Goal: Navigation & Orientation: Find specific page/section

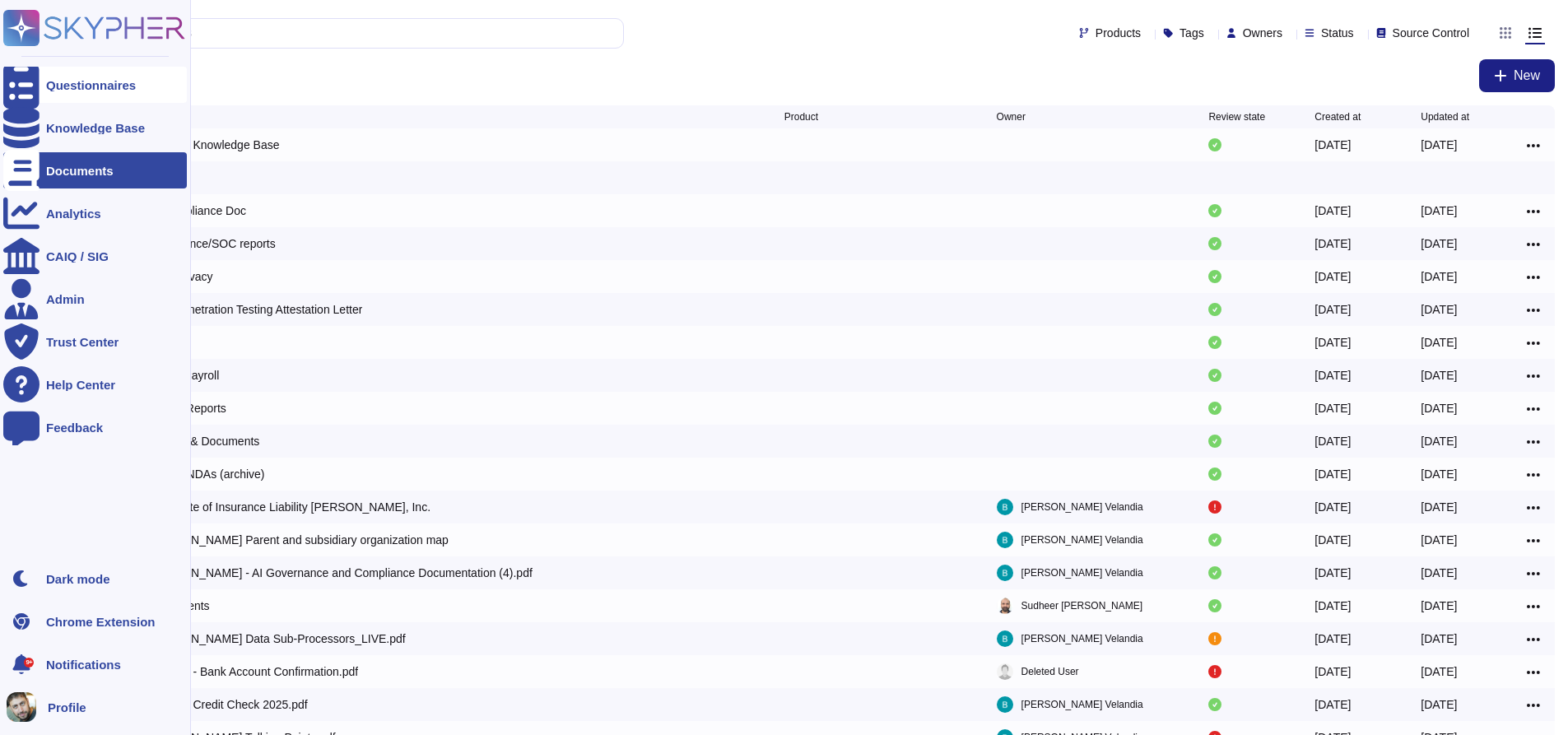
click at [27, 84] on icon at bounding box center [21, 85] width 36 height 49
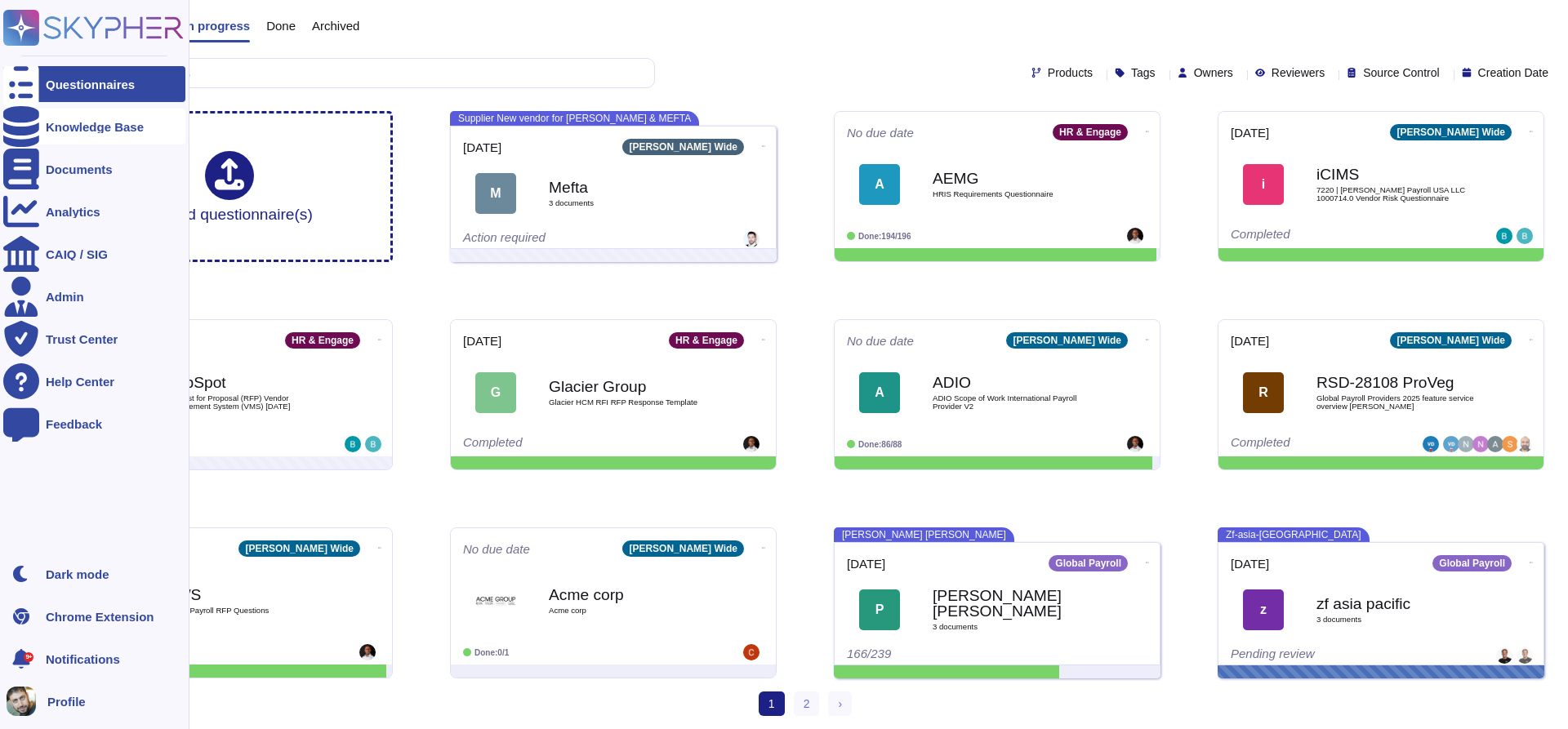
click at [108, 139] on div "Knowledge Base" at bounding box center [94, 127] width 182 height 36
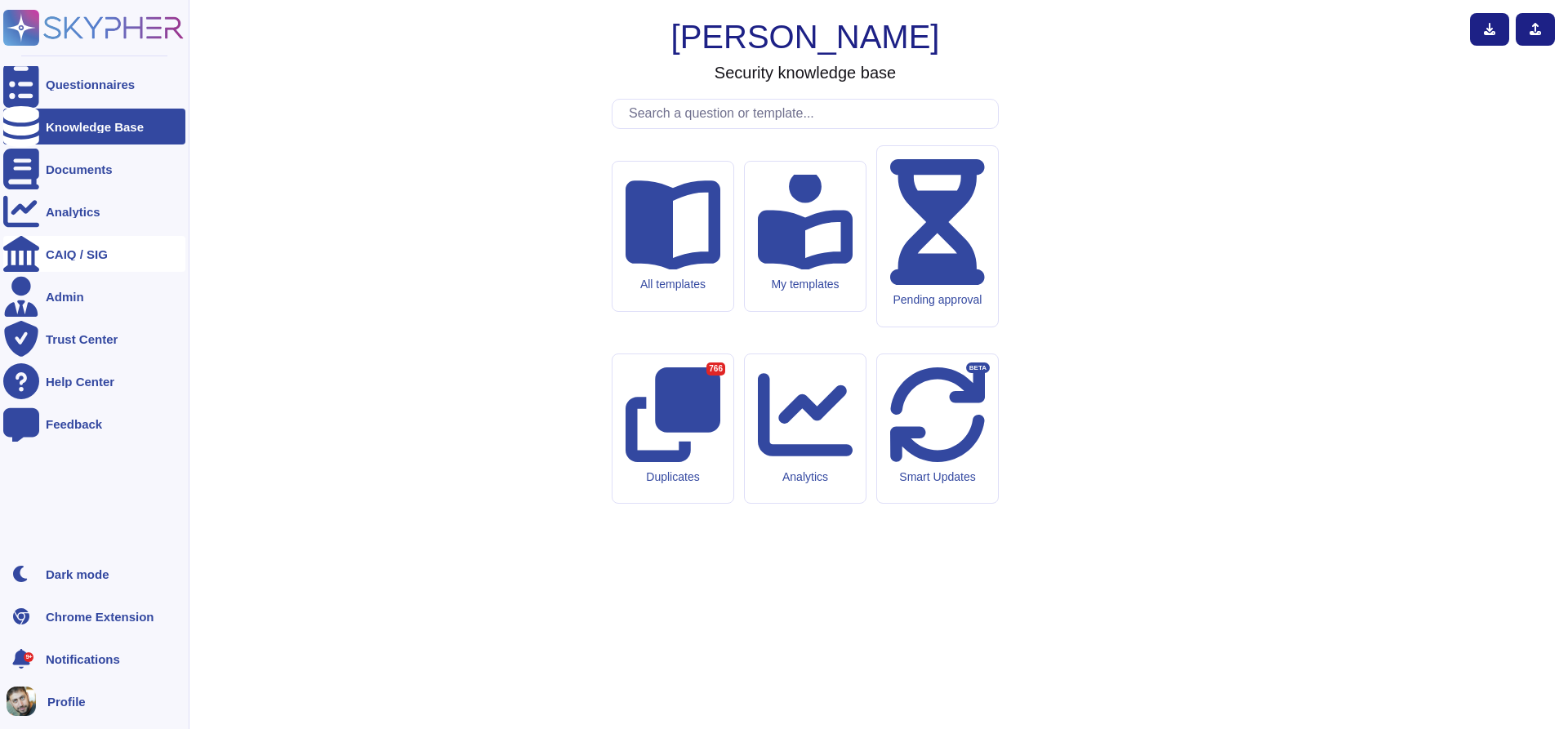
click at [85, 254] on div "CAIQ / SIG" at bounding box center [76, 254] width 62 height 12
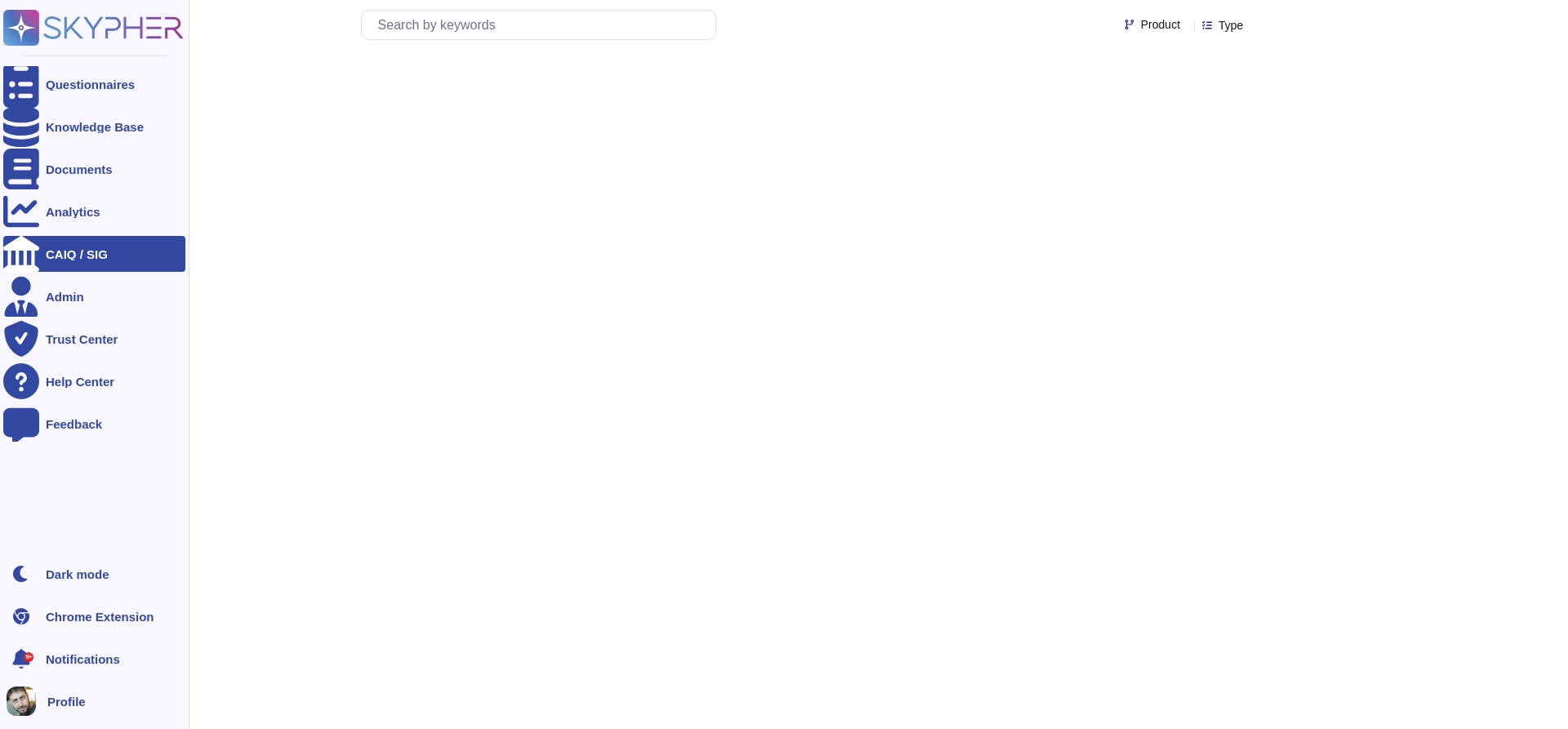
click at [85, 254] on div "CAIQ / SIG" at bounding box center [76, 254] width 62 height 12
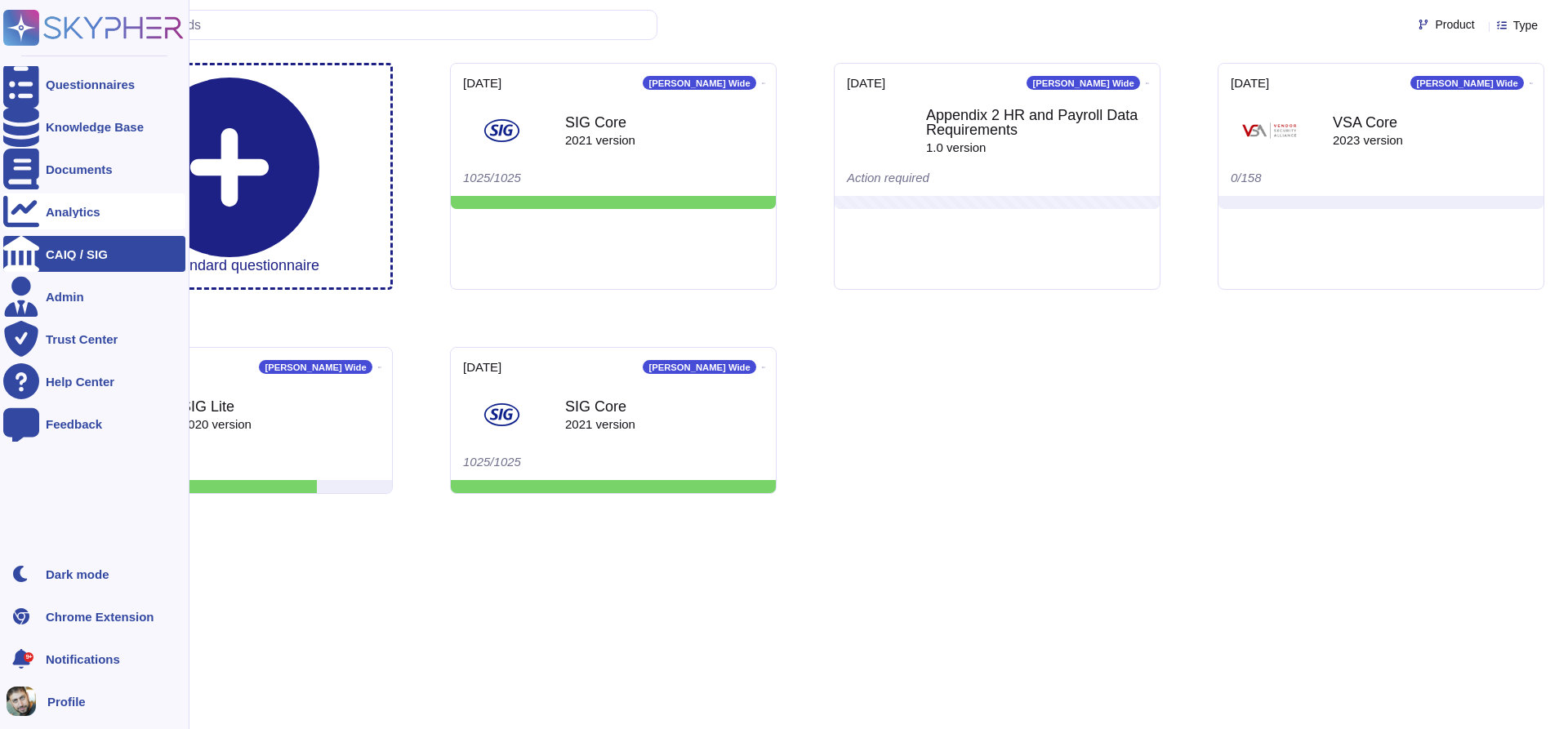
click at [96, 208] on div "Analytics" at bounding box center [73, 211] width 55 height 12
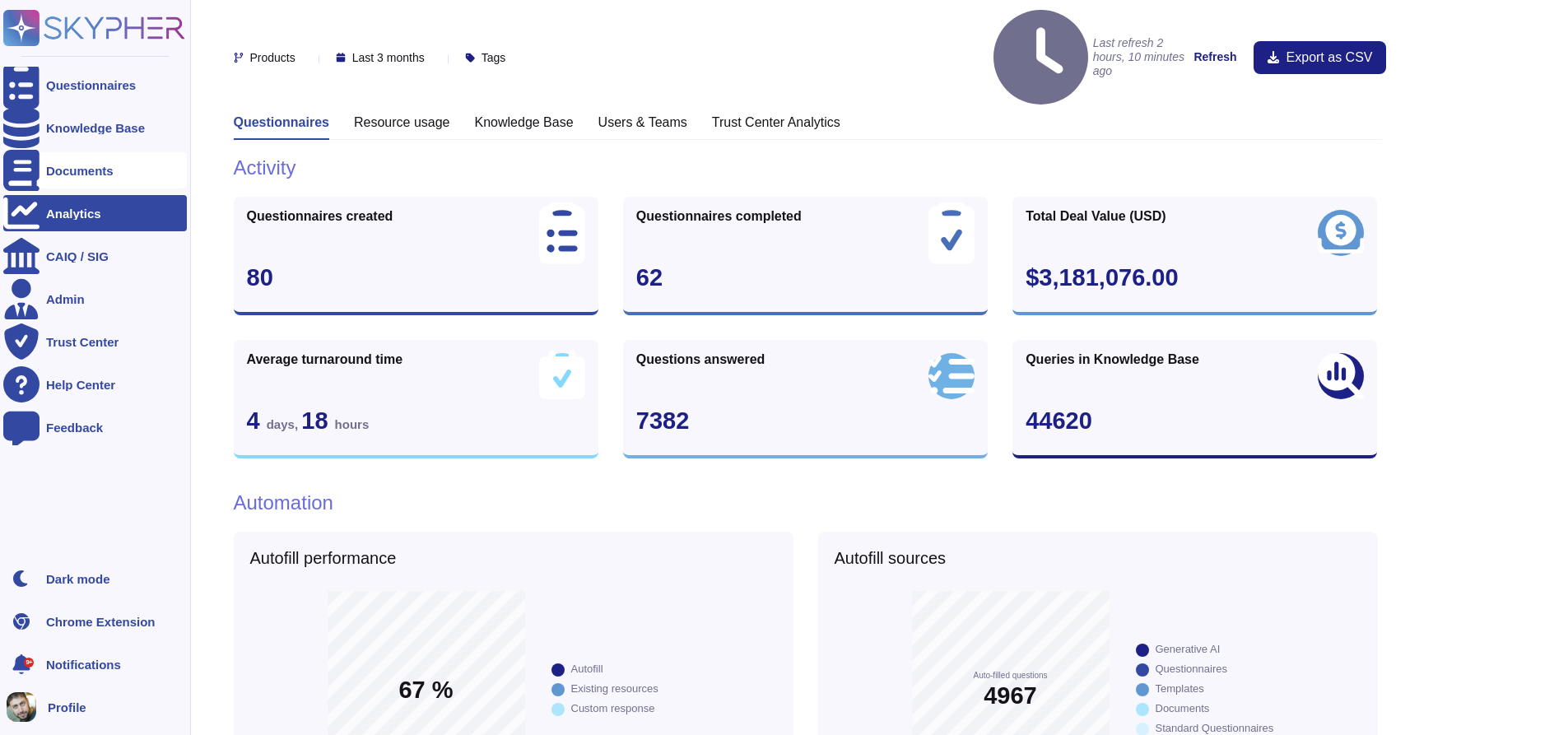
click at [34, 168] on div at bounding box center [21, 170] width 36 height 36
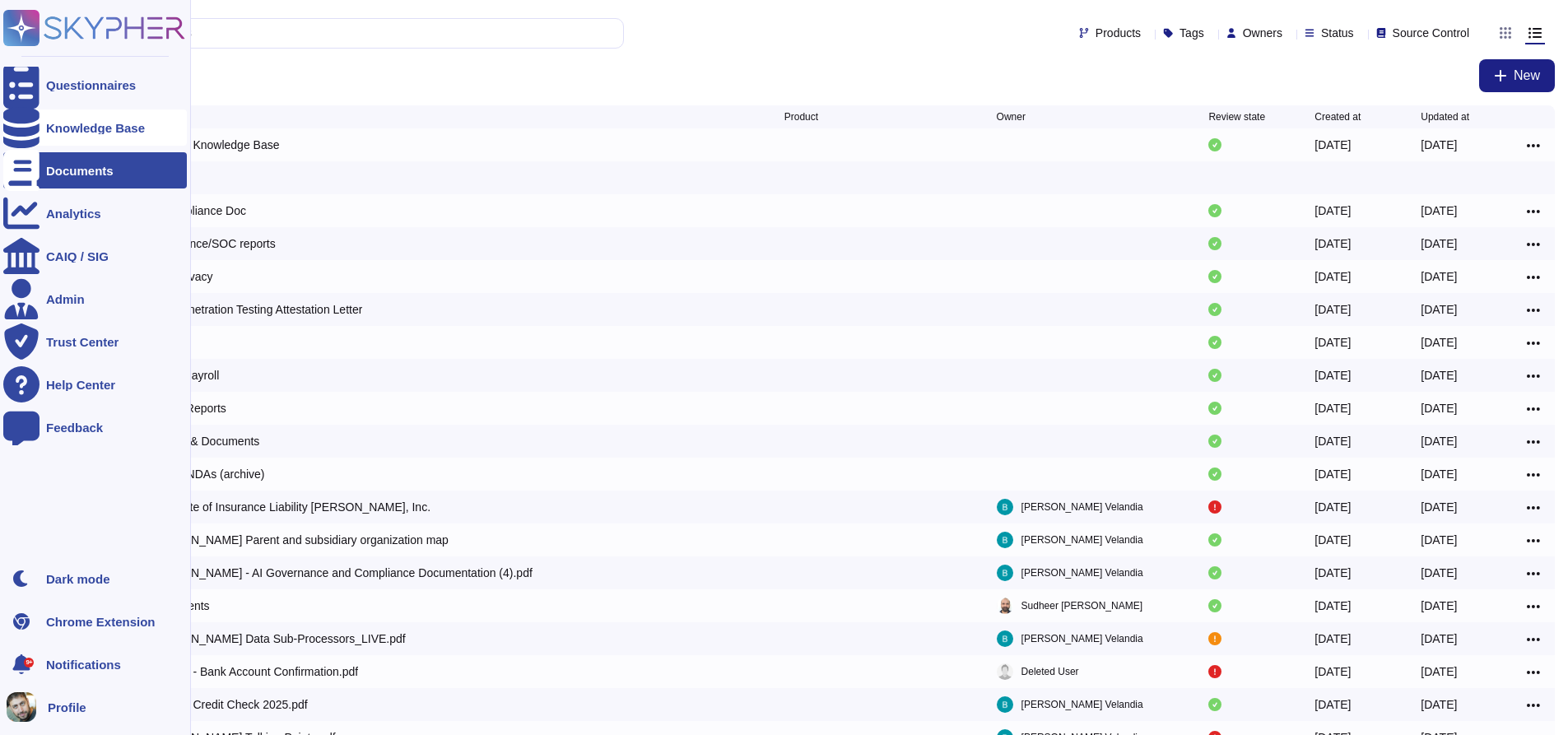
click at [106, 130] on div "Knowledge Base" at bounding box center [95, 127] width 98 height 12
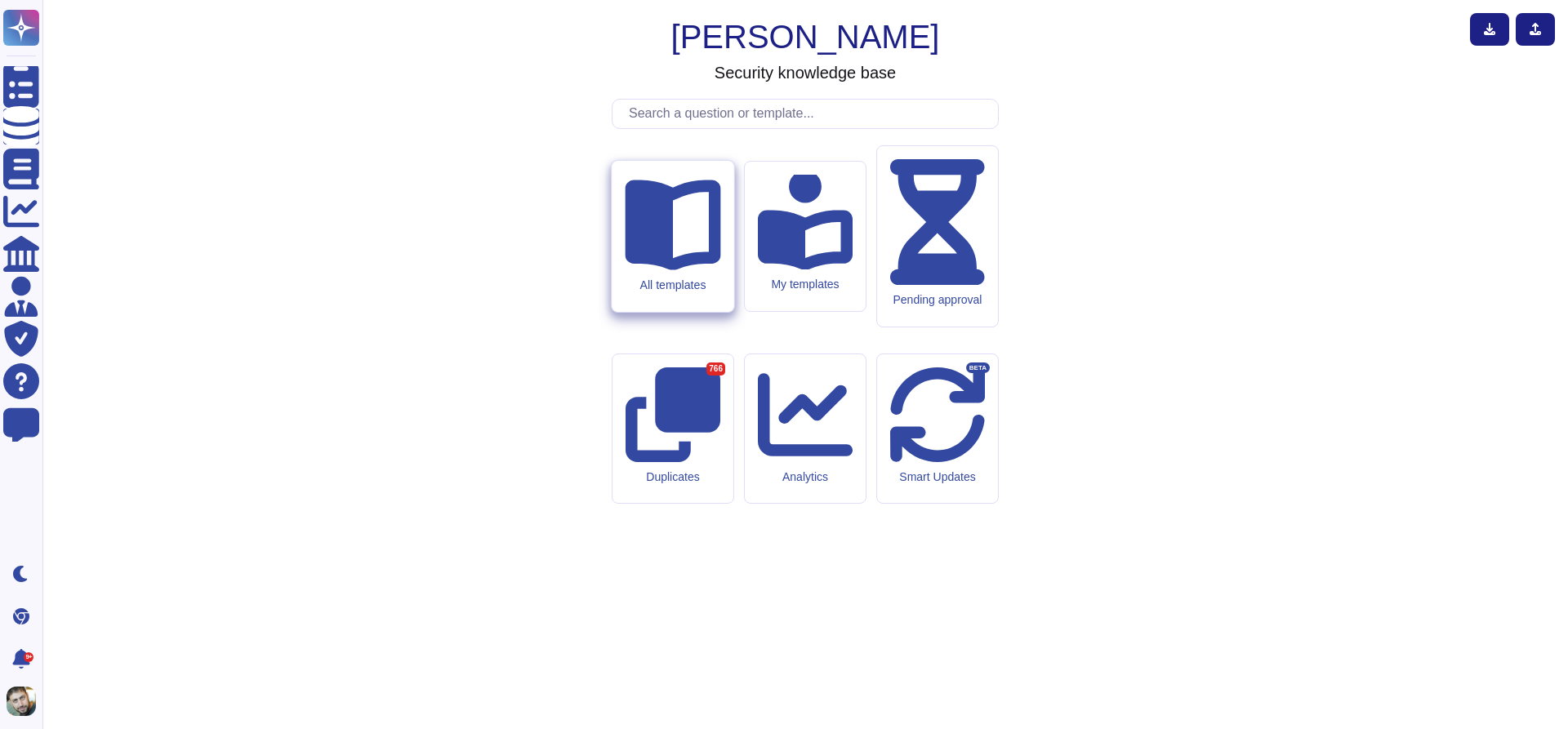
click at [659, 271] on icon at bounding box center [672, 226] width 96 height 91
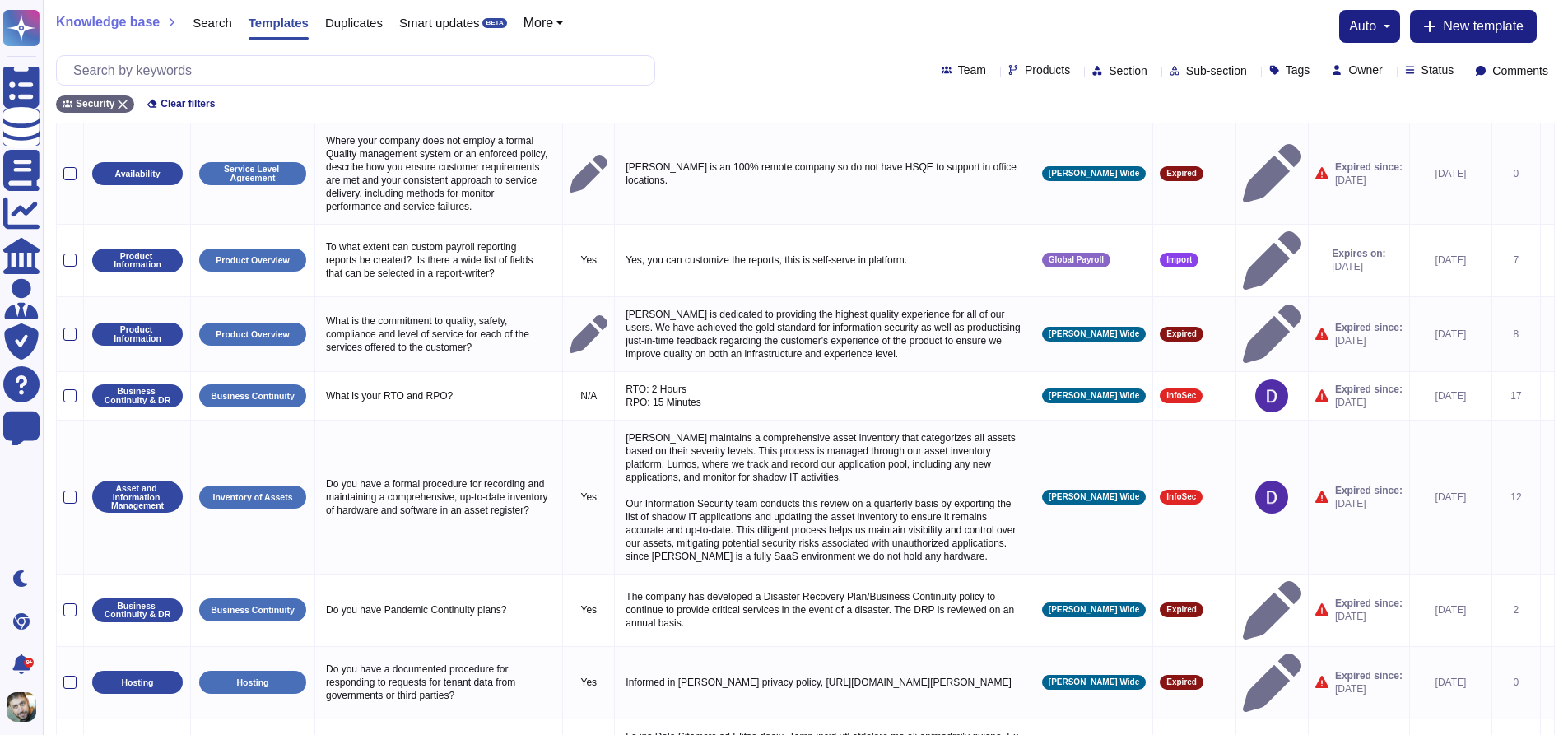
scroll to position [92, 0]
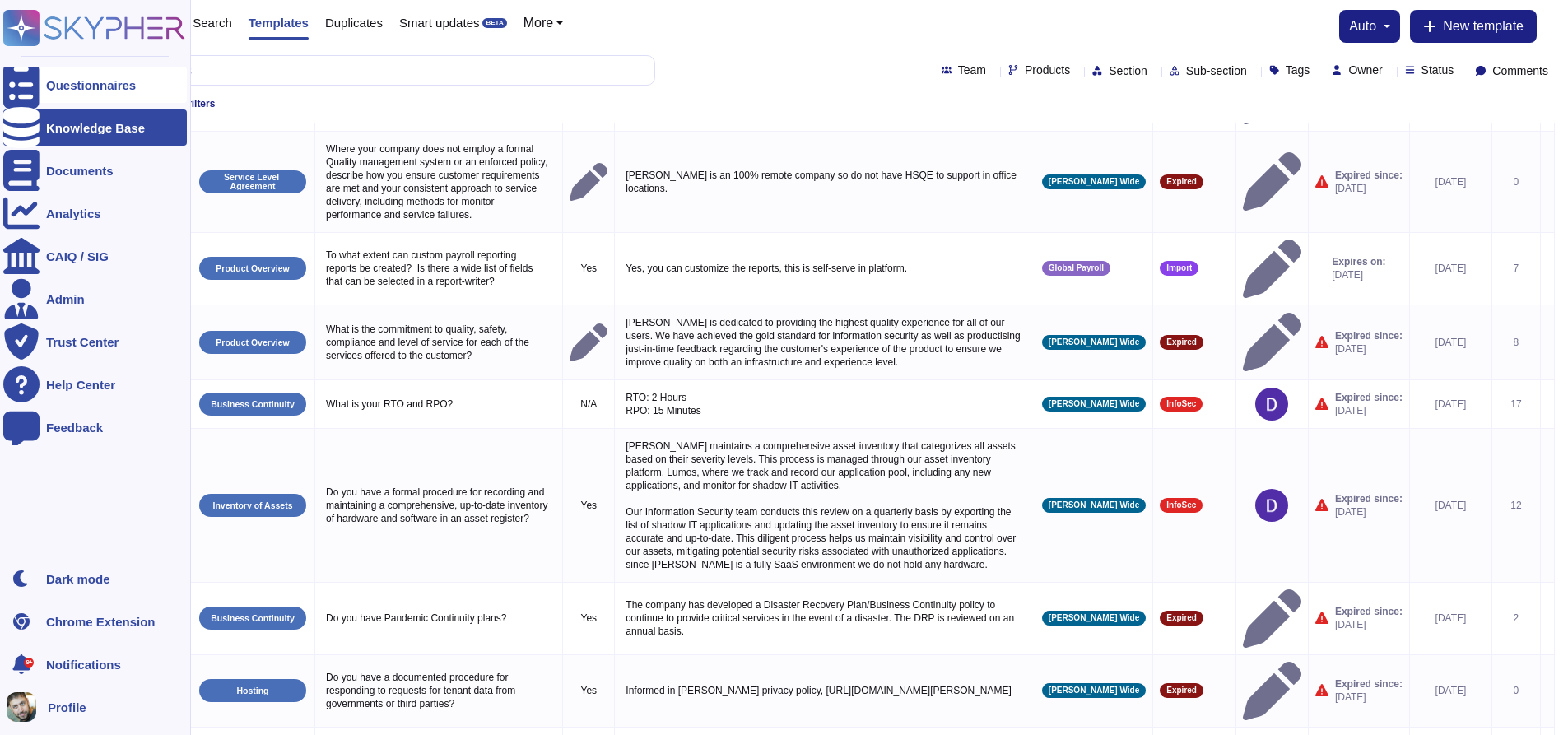
click at [106, 96] on div "Questionnaires" at bounding box center [95, 85] width 183 height 36
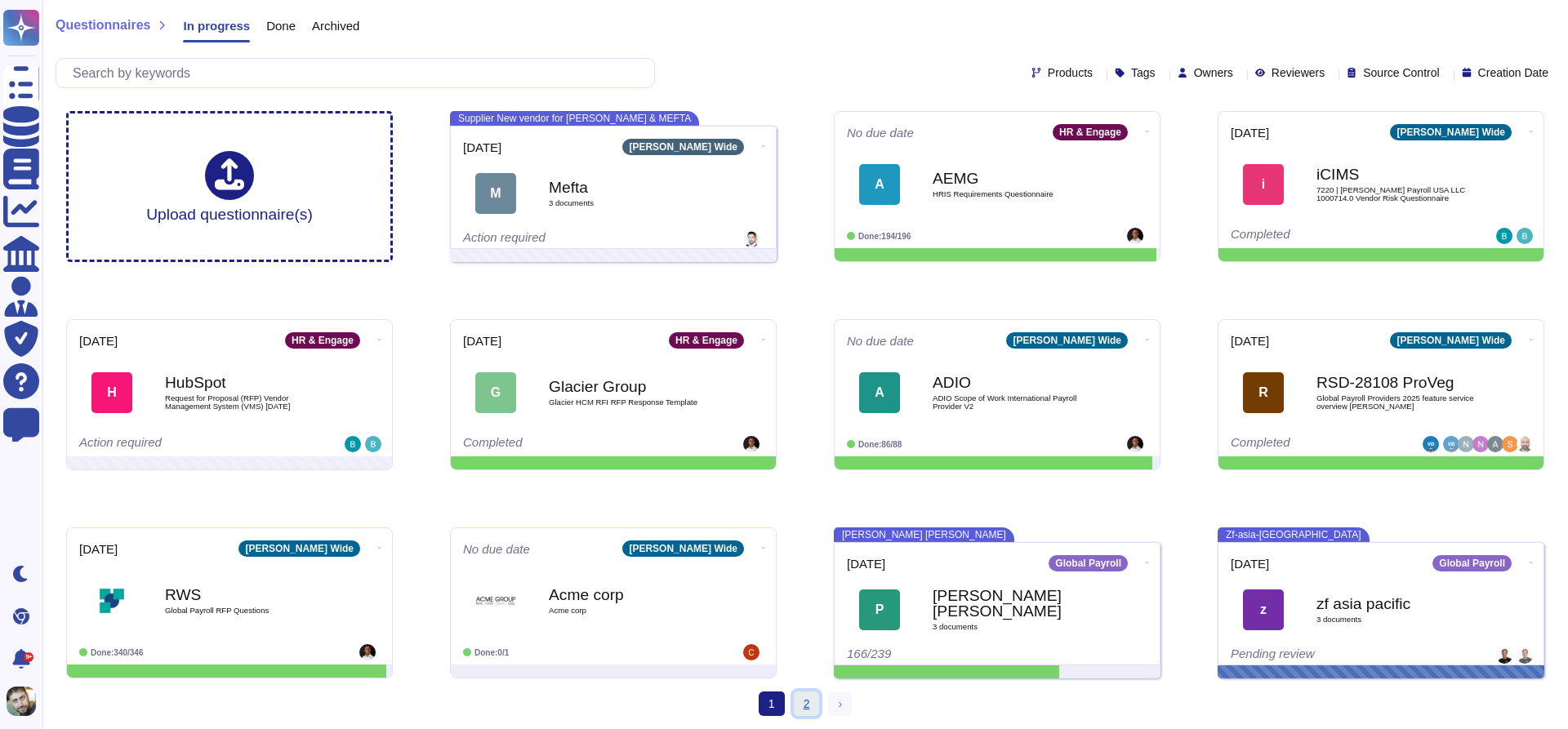
click at [795, 709] on link "2" at bounding box center [807, 704] width 27 height 25
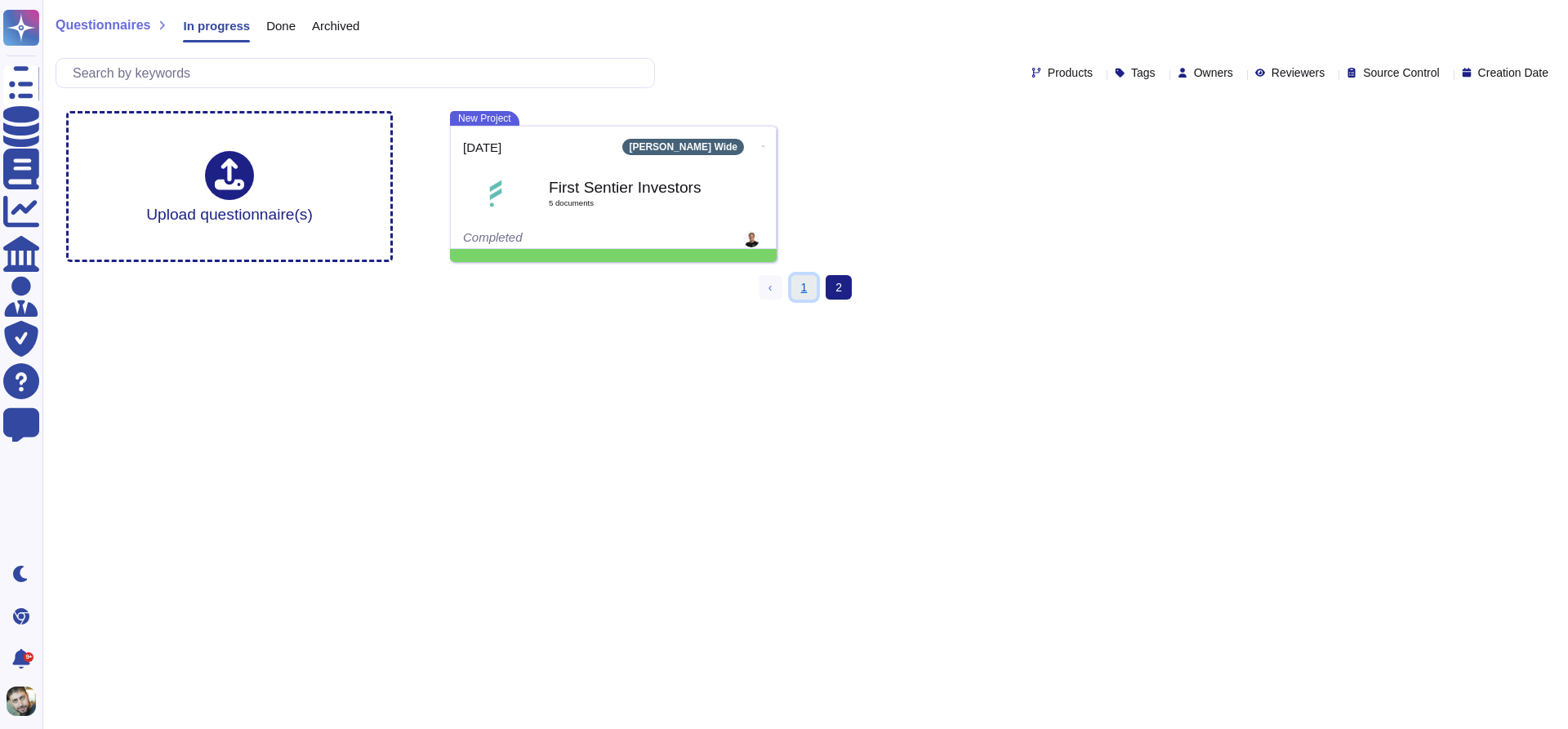
click at [814, 286] on link "1" at bounding box center [805, 287] width 27 height 25
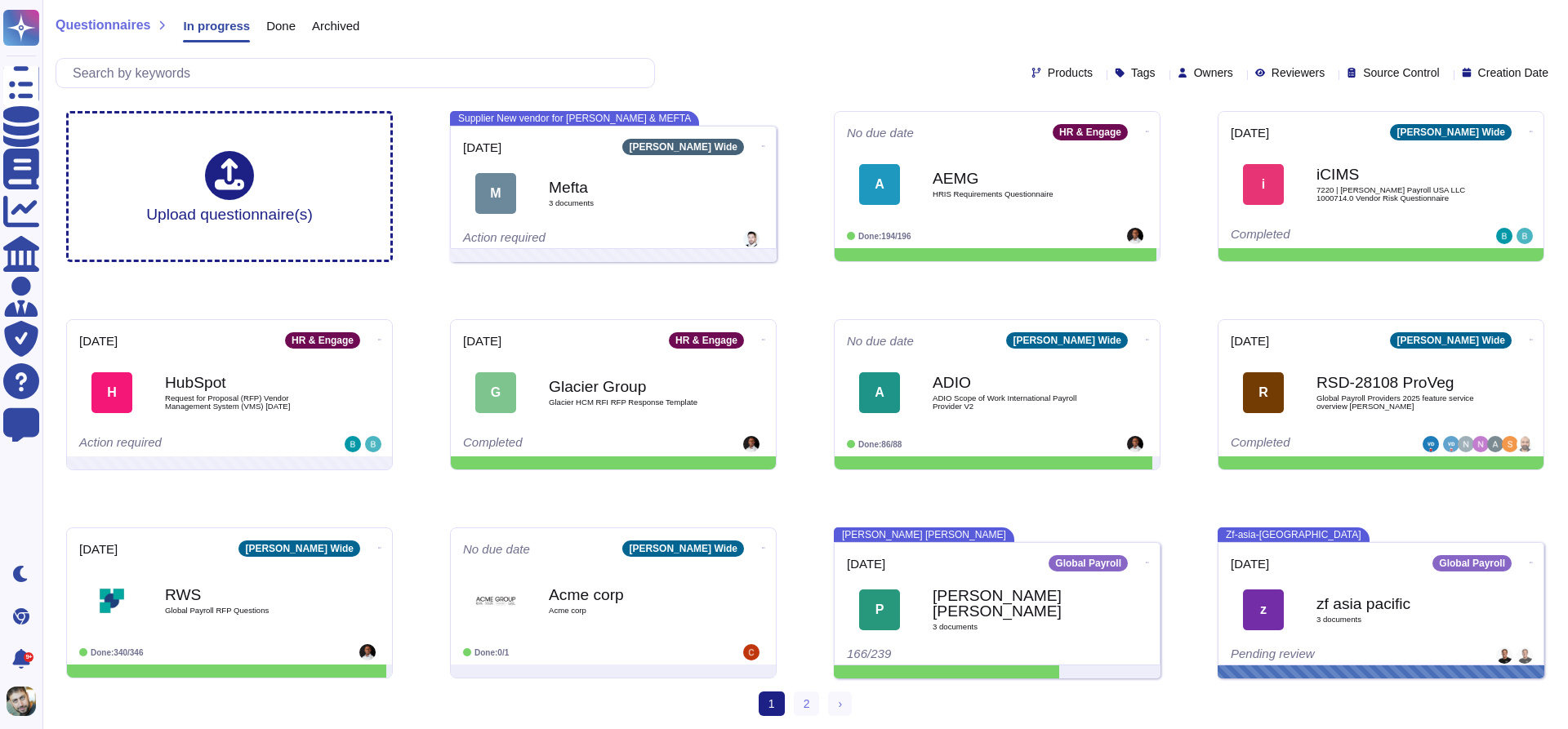
click at [285, 27] on span "Done" at bounding box center [281, 26] width 29 height 12
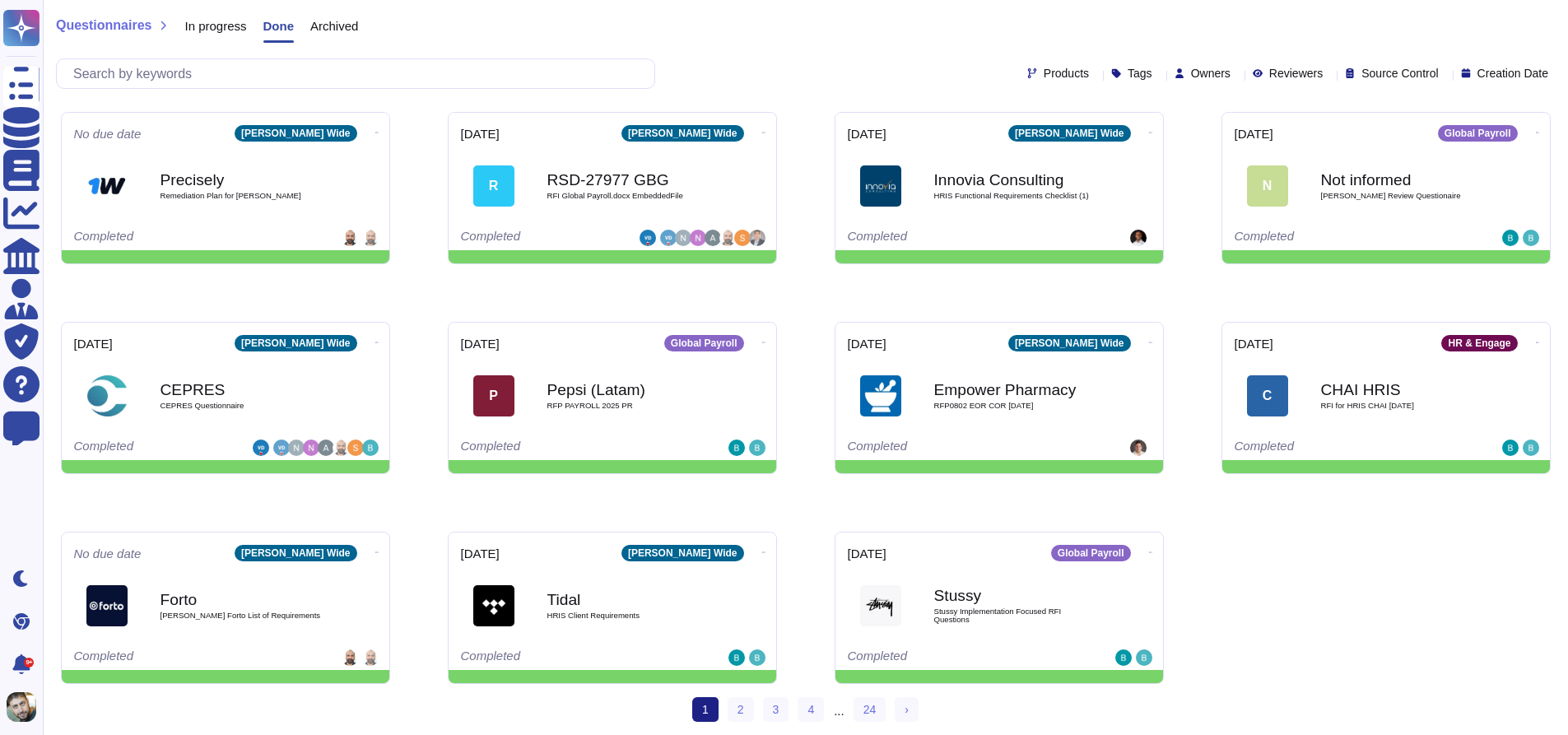
click at [217, 23] on span "In progress" at bounding box center [215, 26] width 62 height 12
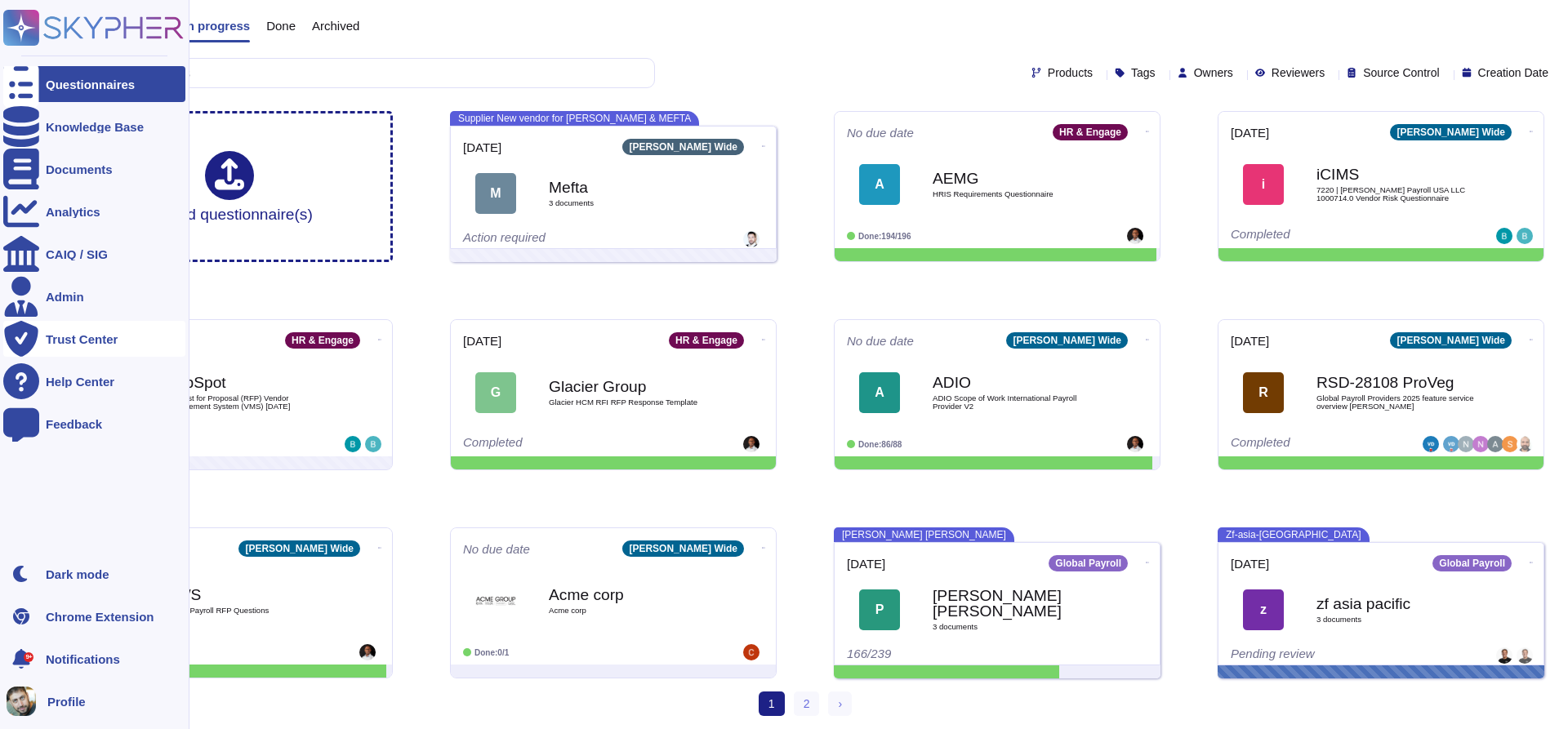
click at [72, 336] on div "Trust Center" at bounding box center [82, 338] width 72 height 12
